Goal: Task Accomplishment & Management: Complete application form

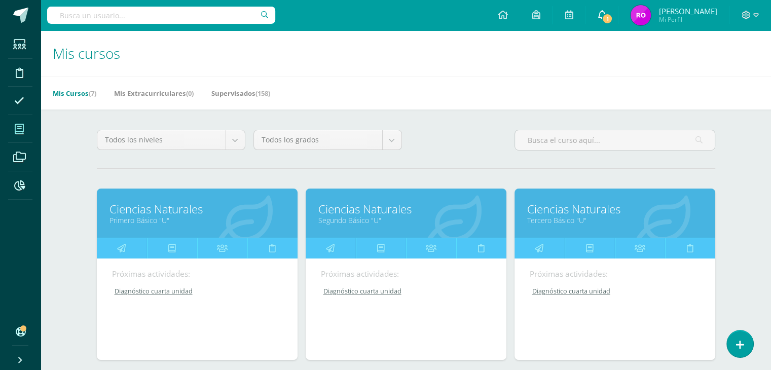
click at [613, 15] on span "1" at bounding box center [606, 18] width 11 height 11
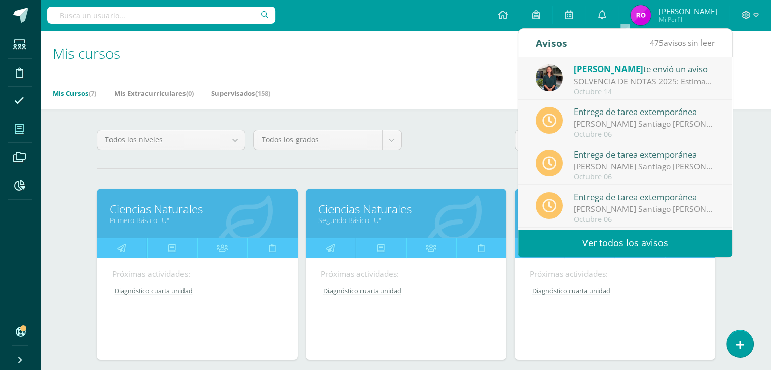
click at [623, 82] on div "SOLVENCIA DE NOTAS 2025: Estimados padres de familia: les hacemos un atento rec…" at bounding box center [644, 82] width 141 height 12
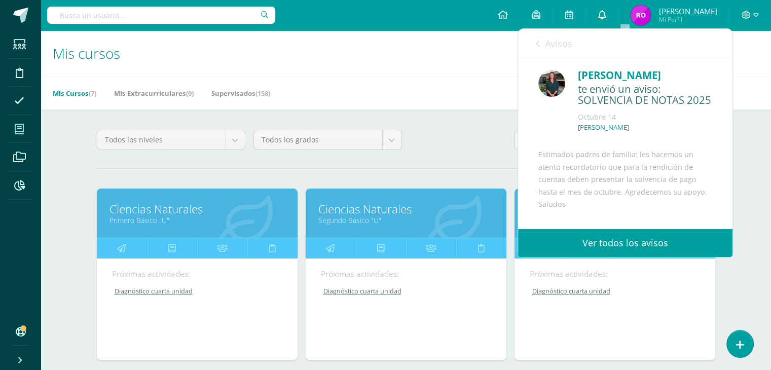
click at [606, 16] on icon at bounding box center [601, 14] width 8 height 9
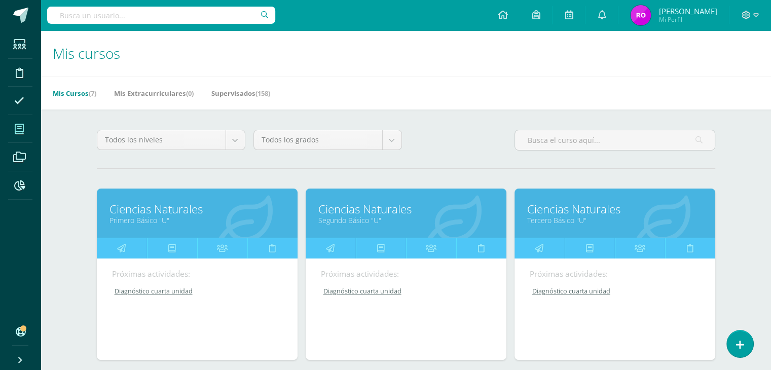
click at [268, 45] on h1 "Mis cursos" at bounding box center [406, 53] width 706 height 46
click at [314, 71] on h1 "Mis cursos" at bounding box center [406, 53] width 706 height 46
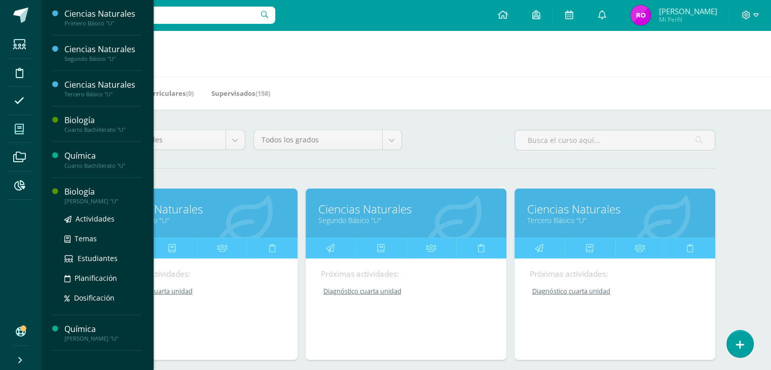
click at [80, 193] on div "Biología" at bounding box center [102, 192] width 77 height 12
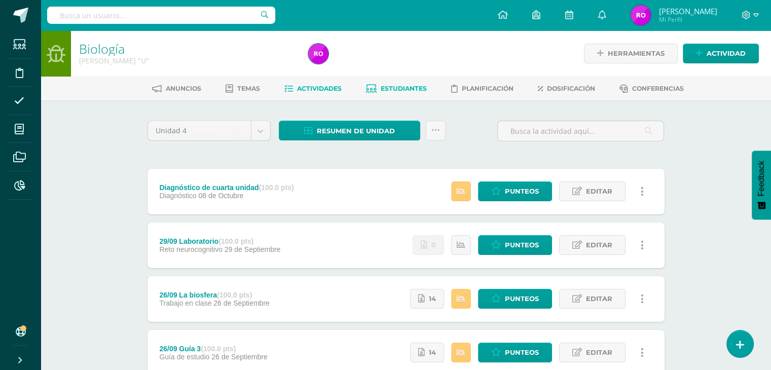
click at [402, 87] on span "Estudiantes" at bounding box center [404, 89] width 46 height 8
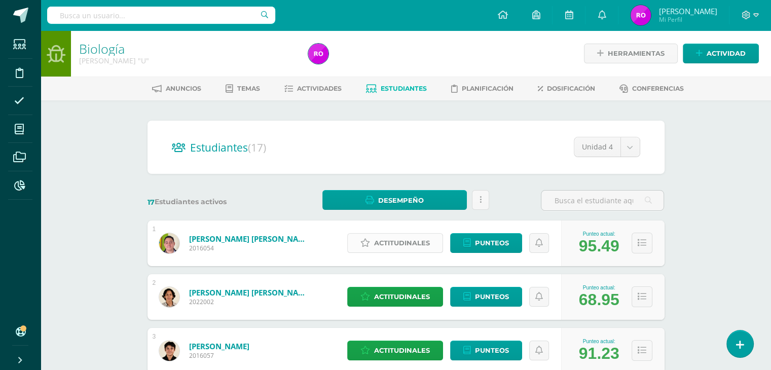
click at [395, 246] on span "Actitudinales" at bounding box center [402, 243] width 56 height 19
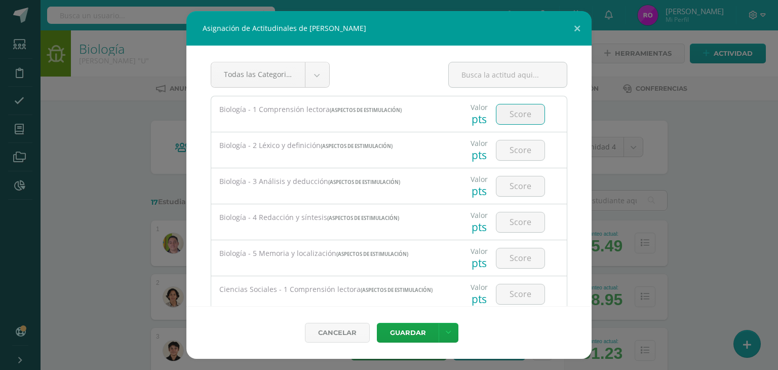
click at [511, 112] on input "number" at bounding box center [521, 114] width 48 height 20
type input "95"
click at [523, 151] on input "number" at bounding box center [521, 150] width 48 height 20
type input "95"
click at [524, 180] on input "number" at bounding box center [521, 186] width 48 height 20
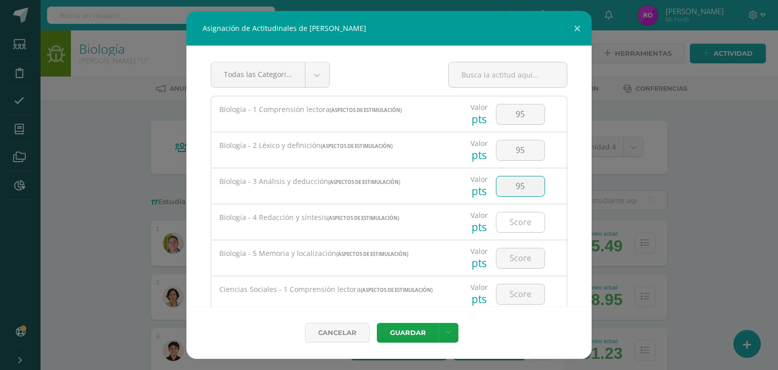
type input "95"
click at [518, 221] on input "number" at bounding box center [521, 222] width 48 height 20
type input "95"
click at [509, 256] on input "number" at bounding box center [521, 258] width 48 height 20
type input "95"
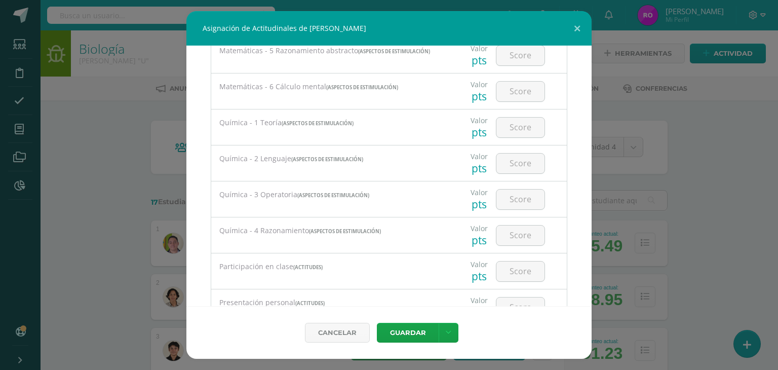
scroll to position [1115, 0]
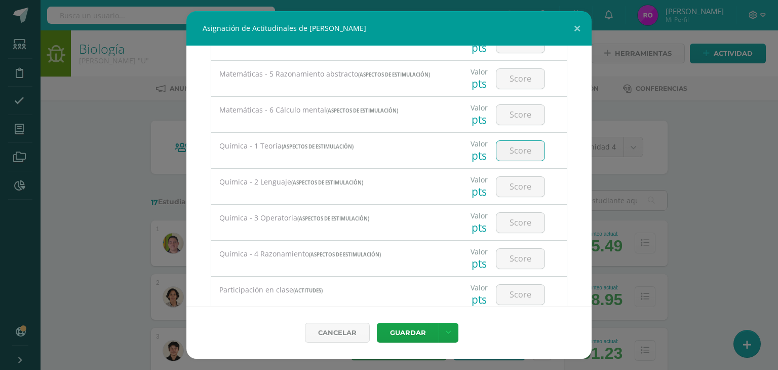
click at [503, 159] on input "number" at bounding box center [521, 151] width 48 height 20
type input "92"
click at [513, 193] on input "number" at bounding box center [521, 187] width 48 height 20
type input "92"
click at [512, 223] on input "number" at bounding box center [521, 223] width 48 height 20
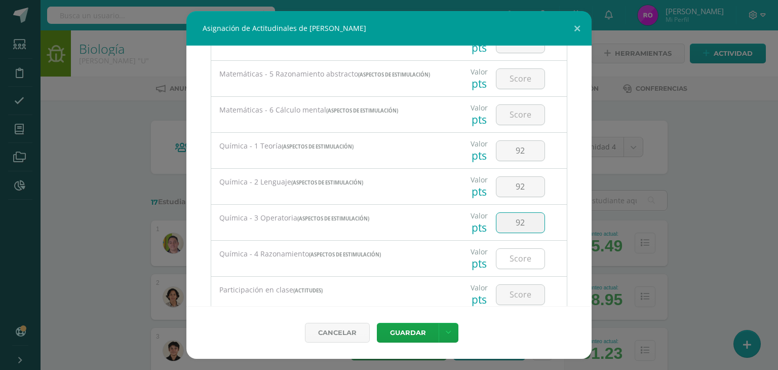
type input "92"
click at [517, 260] on input "number" at bounding box center [521, 259] width 48 height 20
type input "92"
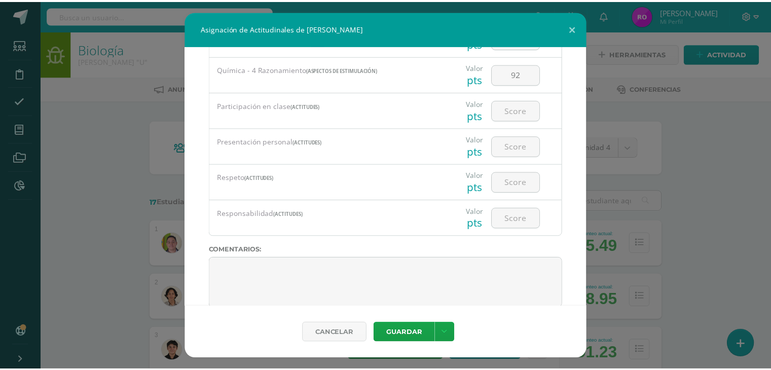
scroll to position [1318, 0]
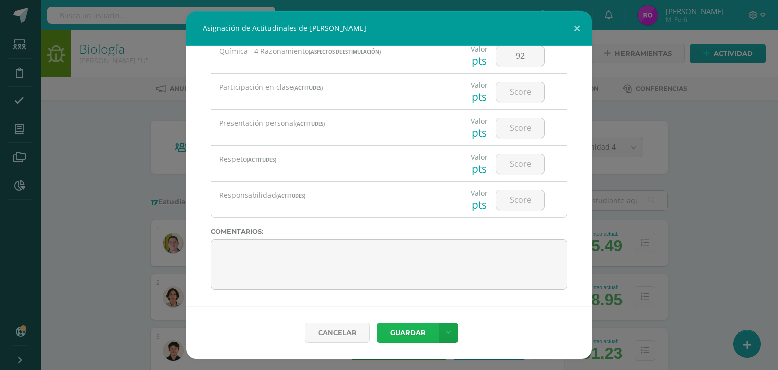
click at [418, 331] on button "Guardar" at bounding box center [408, 333] width 62 height 20
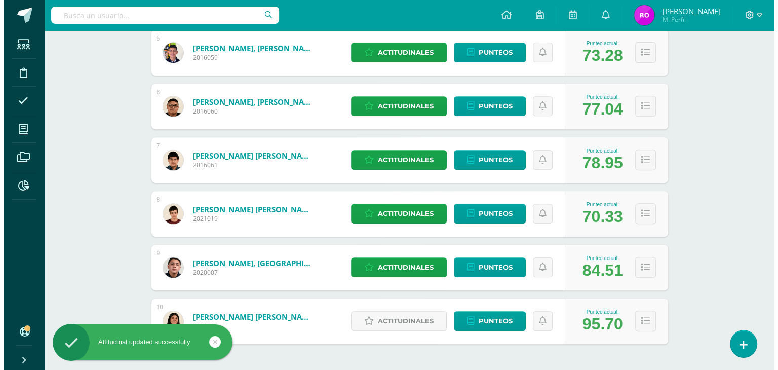
scroll to position [443, 0]
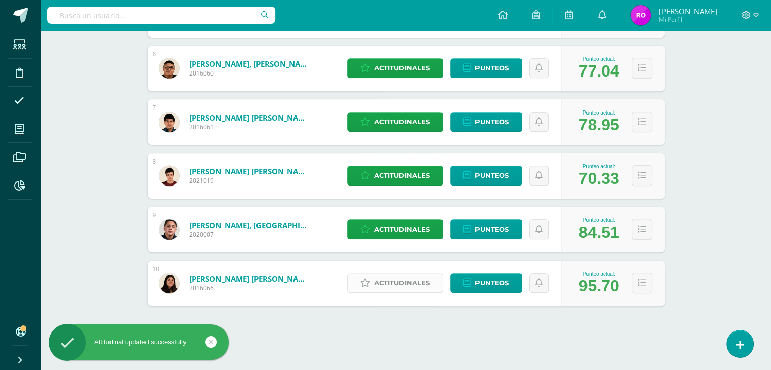
click at [409, 280] on span "Actitudinales" at bounding box center [402, 283] width 56 height 19
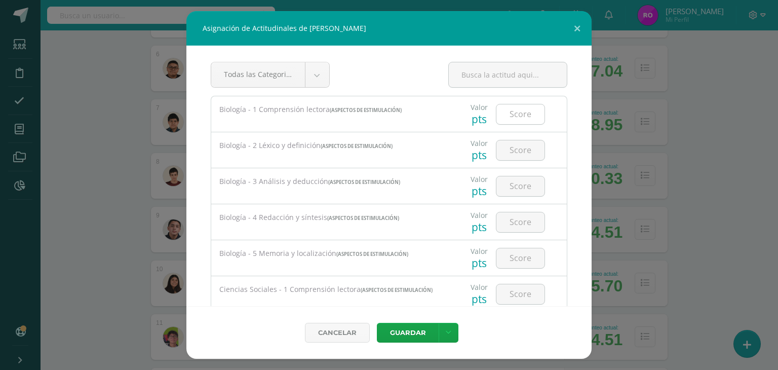
click at [515, 122] on input "number" at bounding box center [521, 114] width 48 height 20
type input "90"
click at [497, 149] on input "number" at bounding box center [521, 150] width 48 height 20
type input "90"
click at [504, 187] on input "number" at bounding box center [521, 186] width 48 height 20
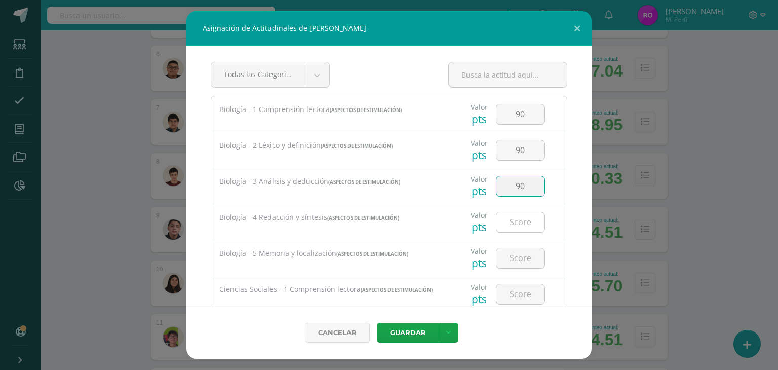
type input "90"
click at [511, 230] on input "number" at bounding box center [521, 222] width 48 height 20
type input "90"
click at [519, 254] on input "number" at bounding box center [521, 258] width 48 height 20
type input "90"
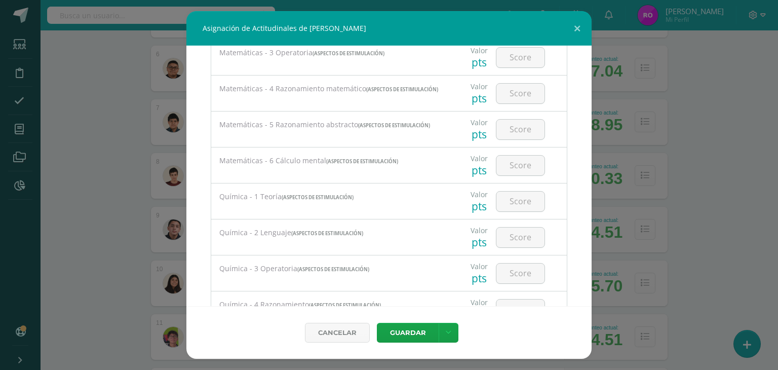
scroll to position [1115, 0]
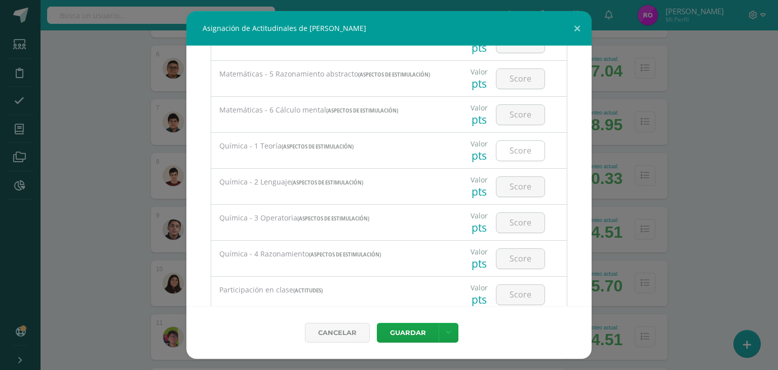
click at [512, 151] on input "number" at bounding box center [521, 151] width 48 height 20
click at [508, 157] on input "93" at bounding box center [521, 151] width 48 height 20
click at [510, 155] on input "93" at bounding box center [521, 151] width 48 height 20
type input "993"
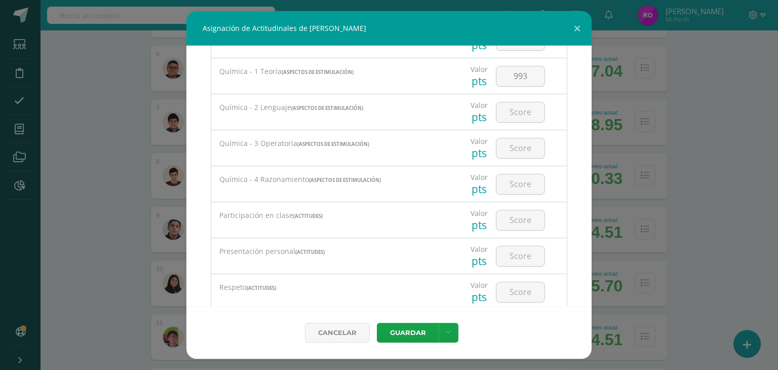
scroll to position [1141, 0]
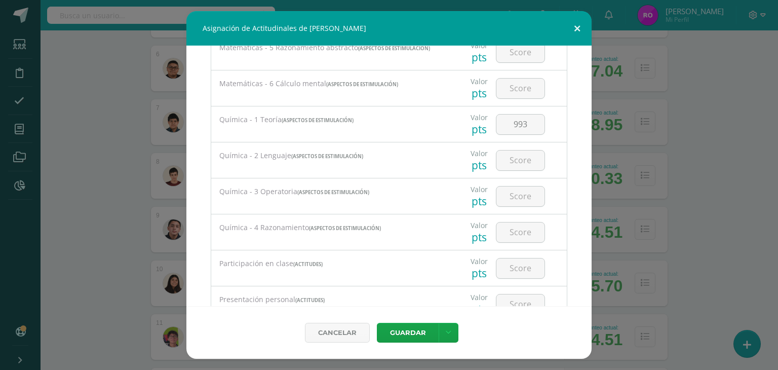
click at [577, 25] on button at bounding box center [577, 28] width 29 height 34
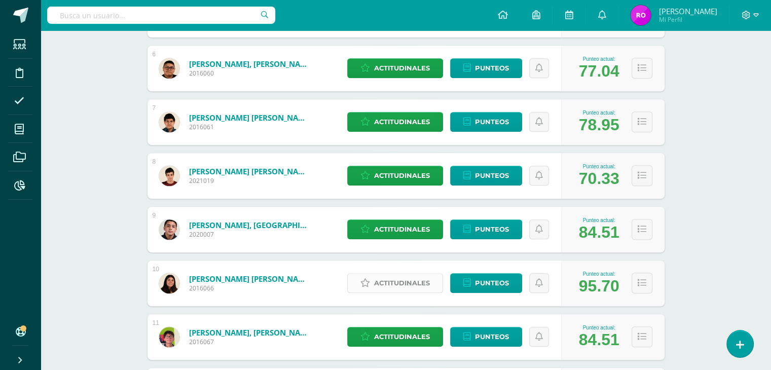
click at [406, 283] on span "Actitudinales" at bounding box center [402, 283] width 56 height 19
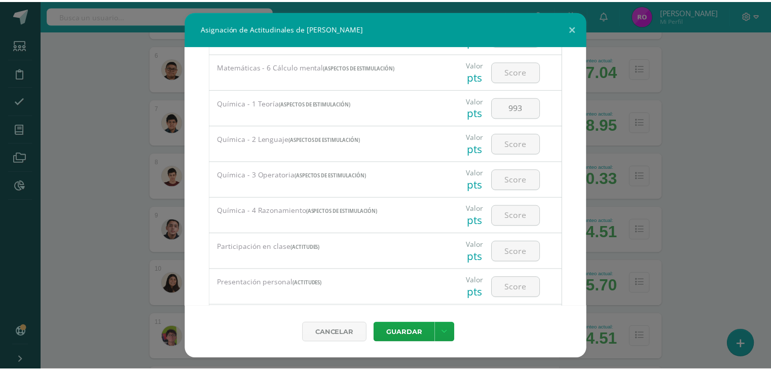
scroll to position [1116, 0]
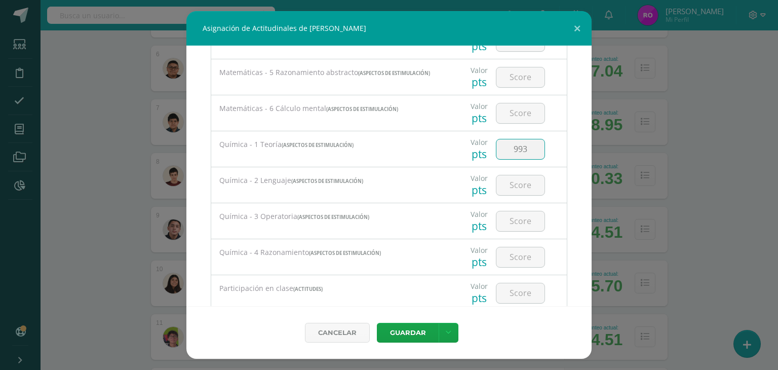
click at [521, 155] on input "993" at bounding box center [521, 149] width 48 height 20
type input "93"
click at [517, 191] on input "number" at bounding box center [521, 185] width 48 height 20
type input "93"
click at [513, 218] on input "number" at bounding box center [521, 221] width 48 height 20
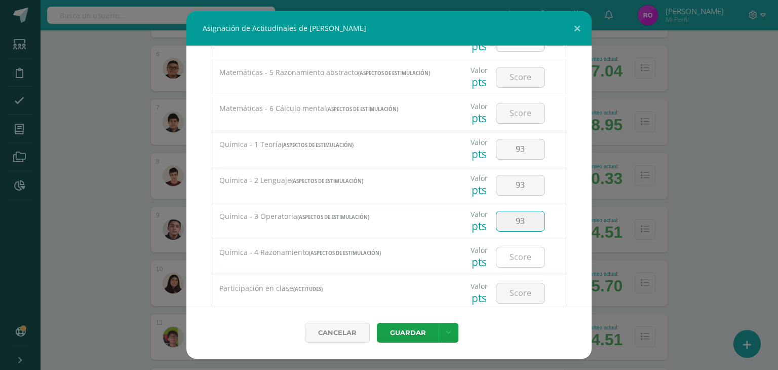
type input "93"
click at [515, 264] on input "number" at bounding box center [521, 257] width 48 height 20
type input "93"
click at [403, 333] on button "Guardar" at bounding box center [408, 333] width 62 height 20
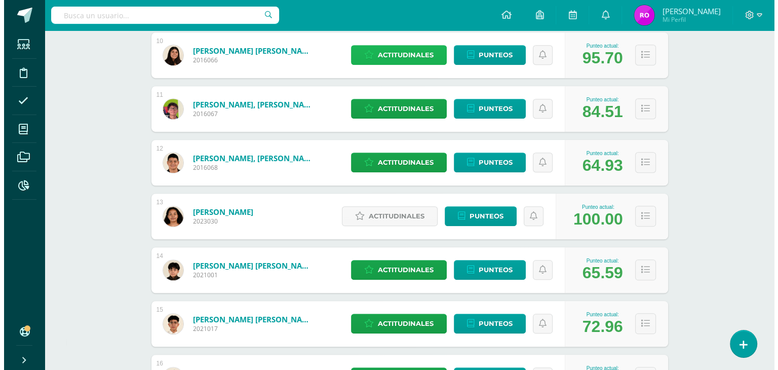
scroll to position [697, 0]
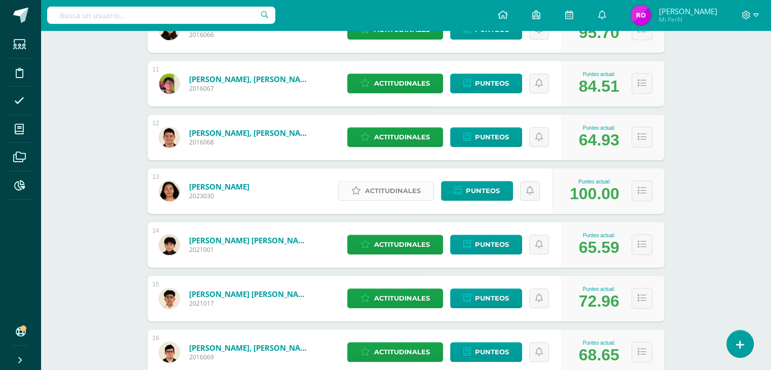
click at [393, 194] on span "Actitudinales" at bounding box center [393, 190] width 56 height 19
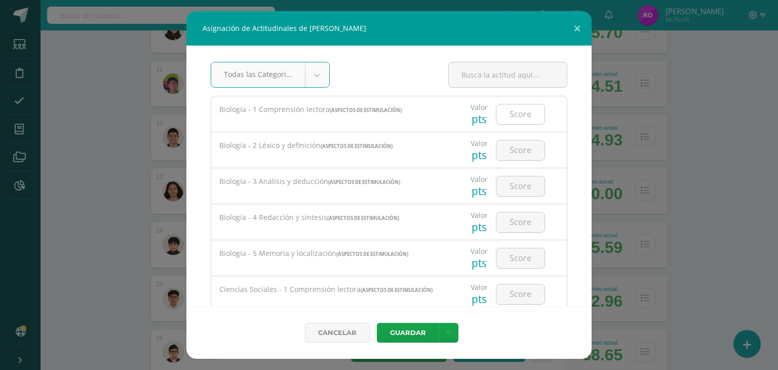
click at [505, 111] on input "number" at bounding box center [521, 114] width 48 height 20
type input "90"
drag, startPoint x: 505, startPoint y: 146, endPoint x: 535, endPoint y: 153, distance: 30.5
click at [505, 147] on input "number" at bounding box center [521, 150] width 48 height 20
type input "90"
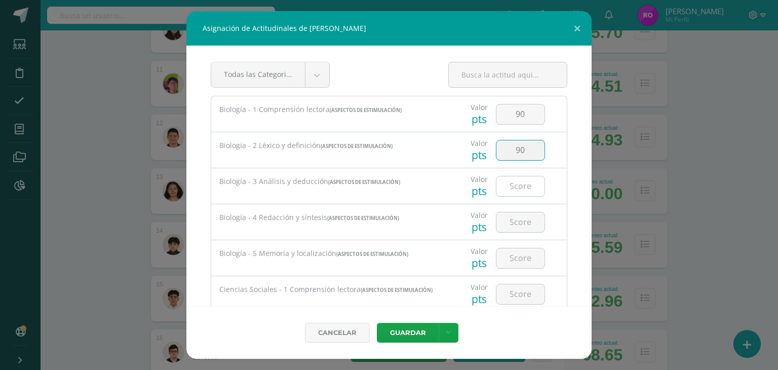
click at [512, 187] on input "number" at bounding box center [521, 186] width 48 height 20
type input "90"
drag, startPoint x: 511, startPoint y: 223, endPoint x: 521, endPoint y: 223, distance: 10.1
click at [511, 223] on input "number" at bounding box center [521, 222] width 48 height 20
type input "90"
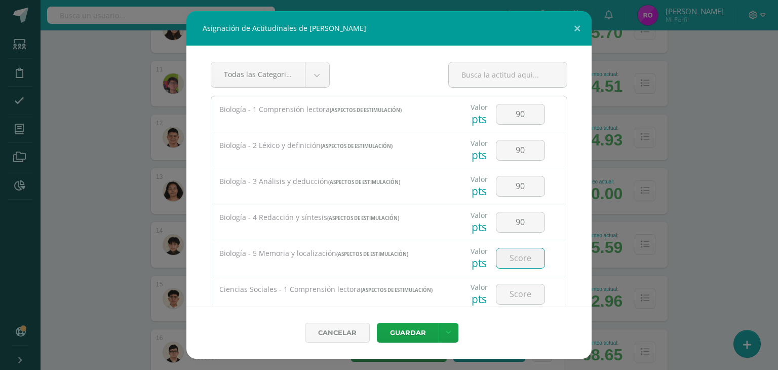
click at [523, 260] on input "number" at bounding box center [521, 258] width 48 height 20
type input "90"
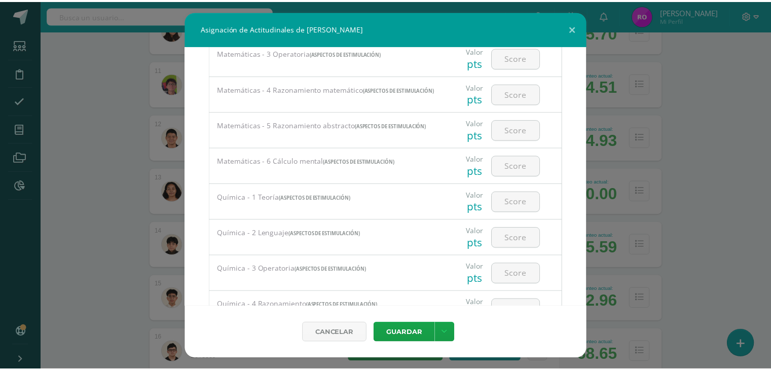
scroll to position [1115, 0]
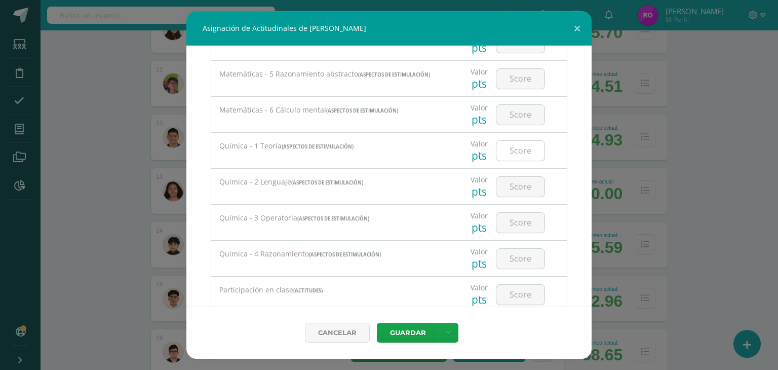
click at [517, 158] on input "number" at bounding box center [521, 151] width 48 height 20
type input "94"
click at [503, 193] on input "number" at bounding box center [521, 187] width 48 height 20
type input "94"
click at [505, 225] on input "number" at bounding box center [521, 223] width 48 height 20
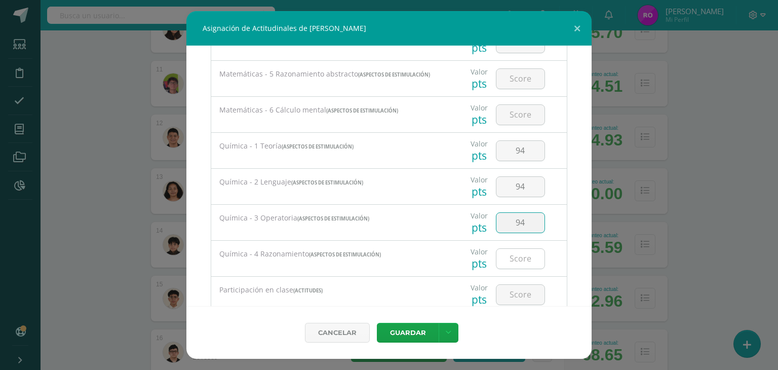
type input "94"
click at [509, 261] on input "number" at bounding box center [521, 259] width 48 height 20
type input "94"
click at [421, 329] on button "Guardar" at bounding box center [408, 333] width 62 height 20
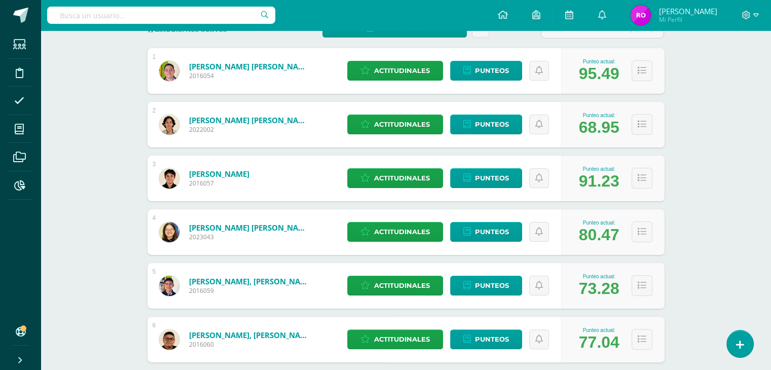
scroll to position [0, 0]
